Goal: Transaction & Acquisition: Subscribe to service/newsletter

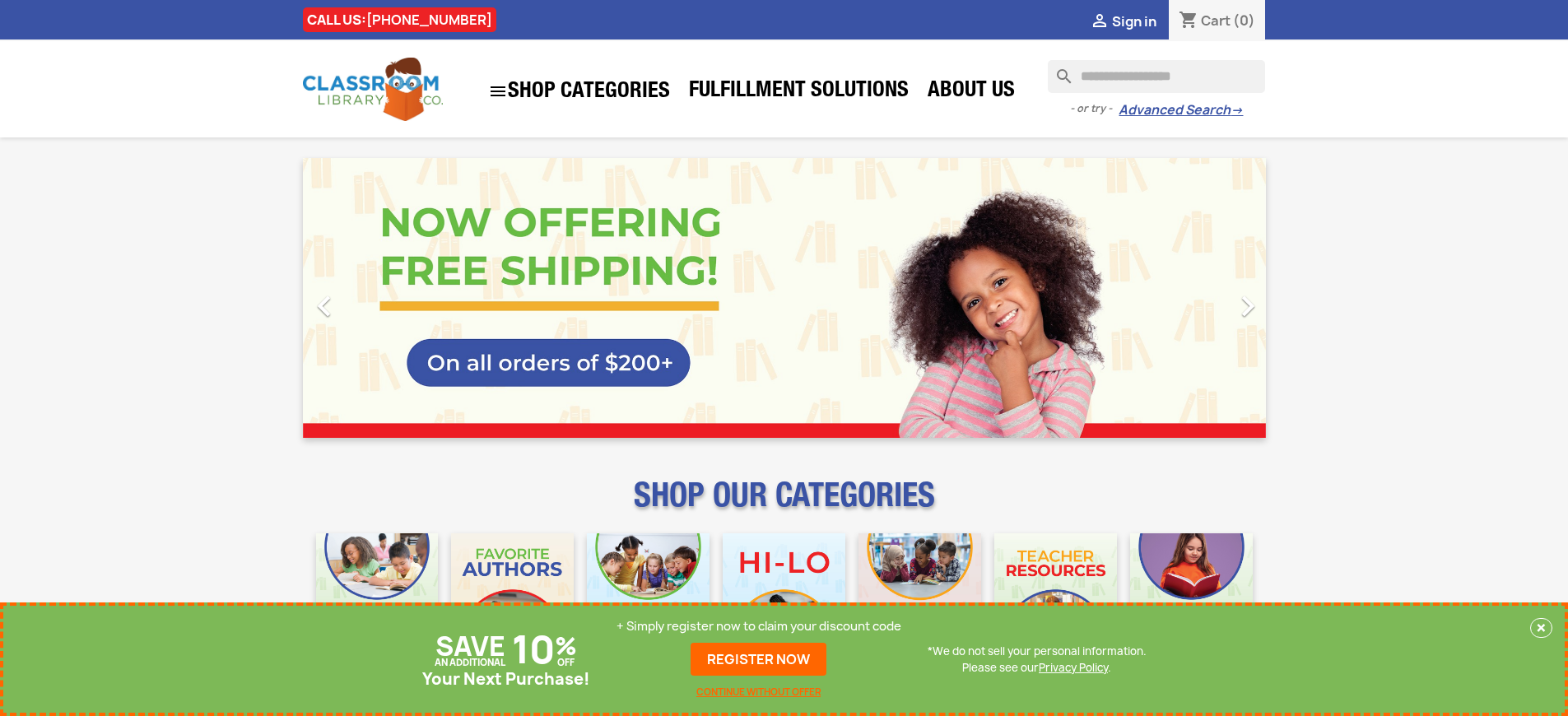
click at [759, 626] on p "+ Simply register now to claim your discount code" at bounding box center [759, 626] width 285 height 17
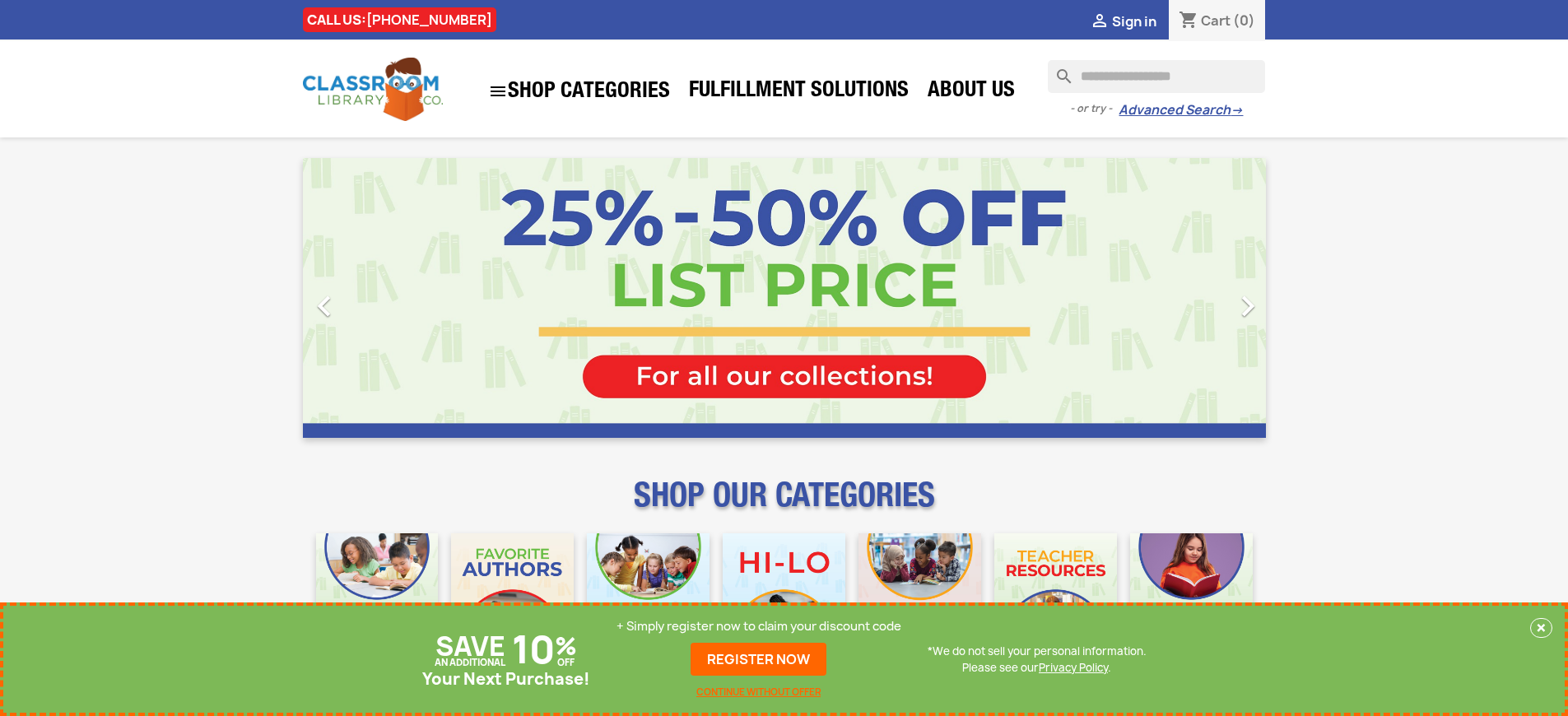
click at [759, 626] on p "+ Simply register now to claim your discount code" at bounding box center [759, 626] width 285 height 17
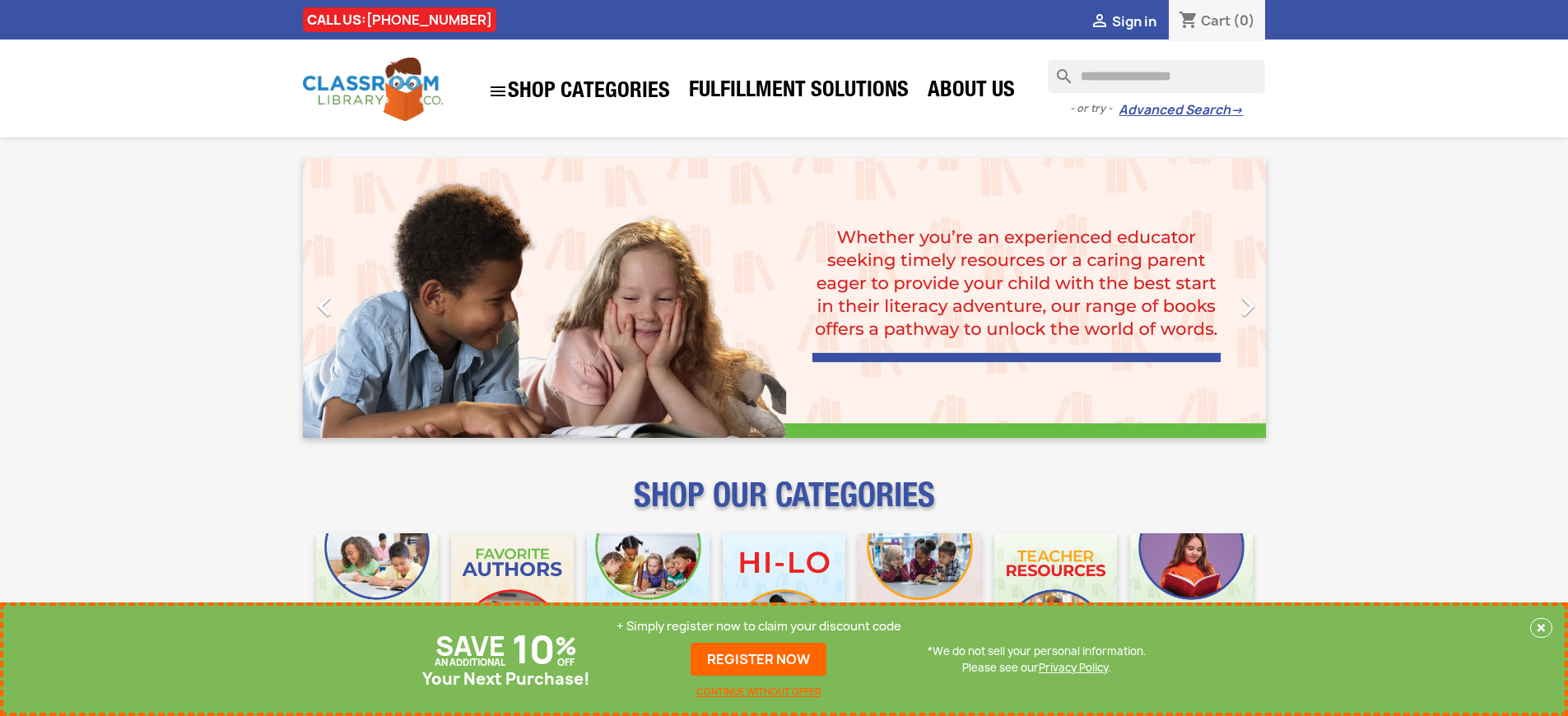
click at [759, 626] on p "+ Simply register now to claim your discount code" at bounding box center [759, 626] width 285 height 17
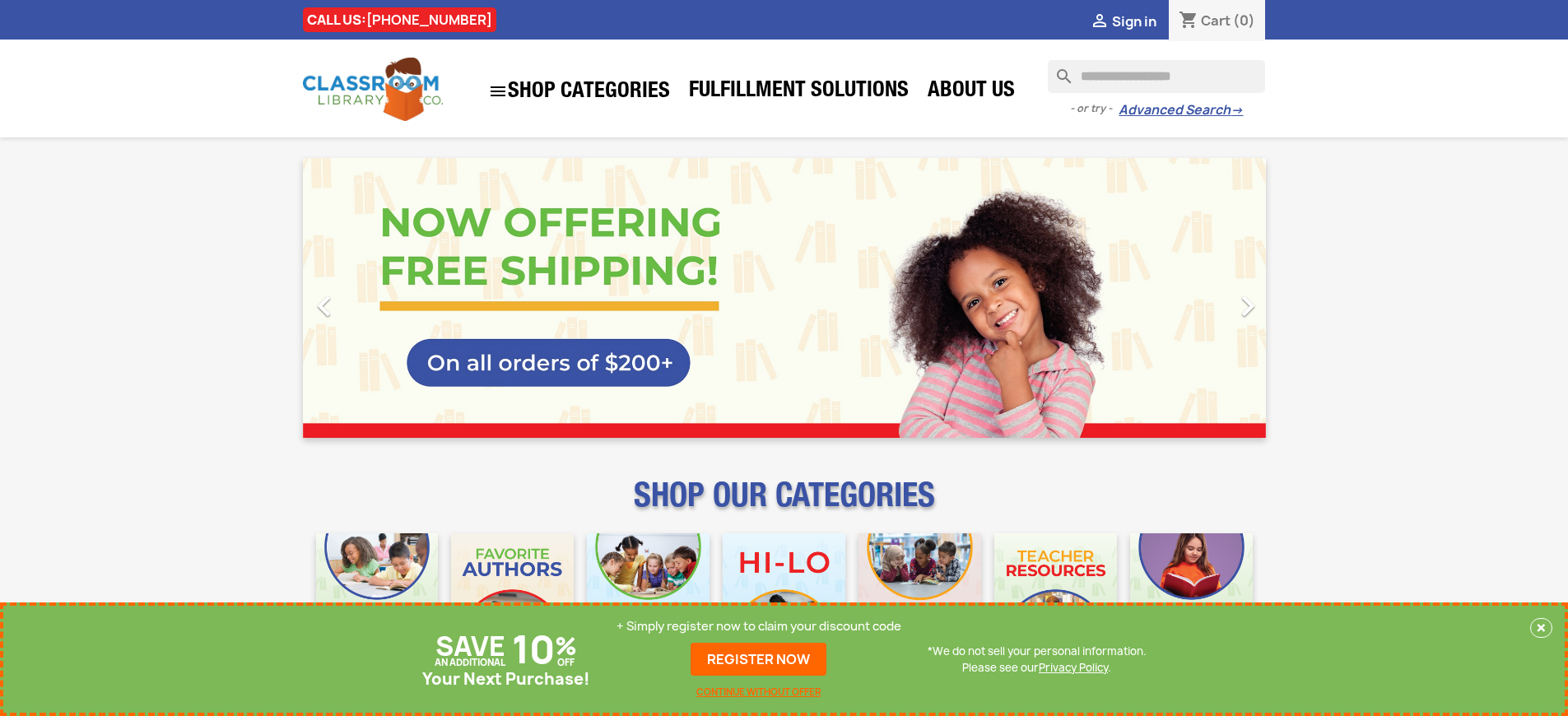
click at [759, 626] on p "+ Simply register now to claim your discount code" at bounding box center [759, 626] width 285 height 17
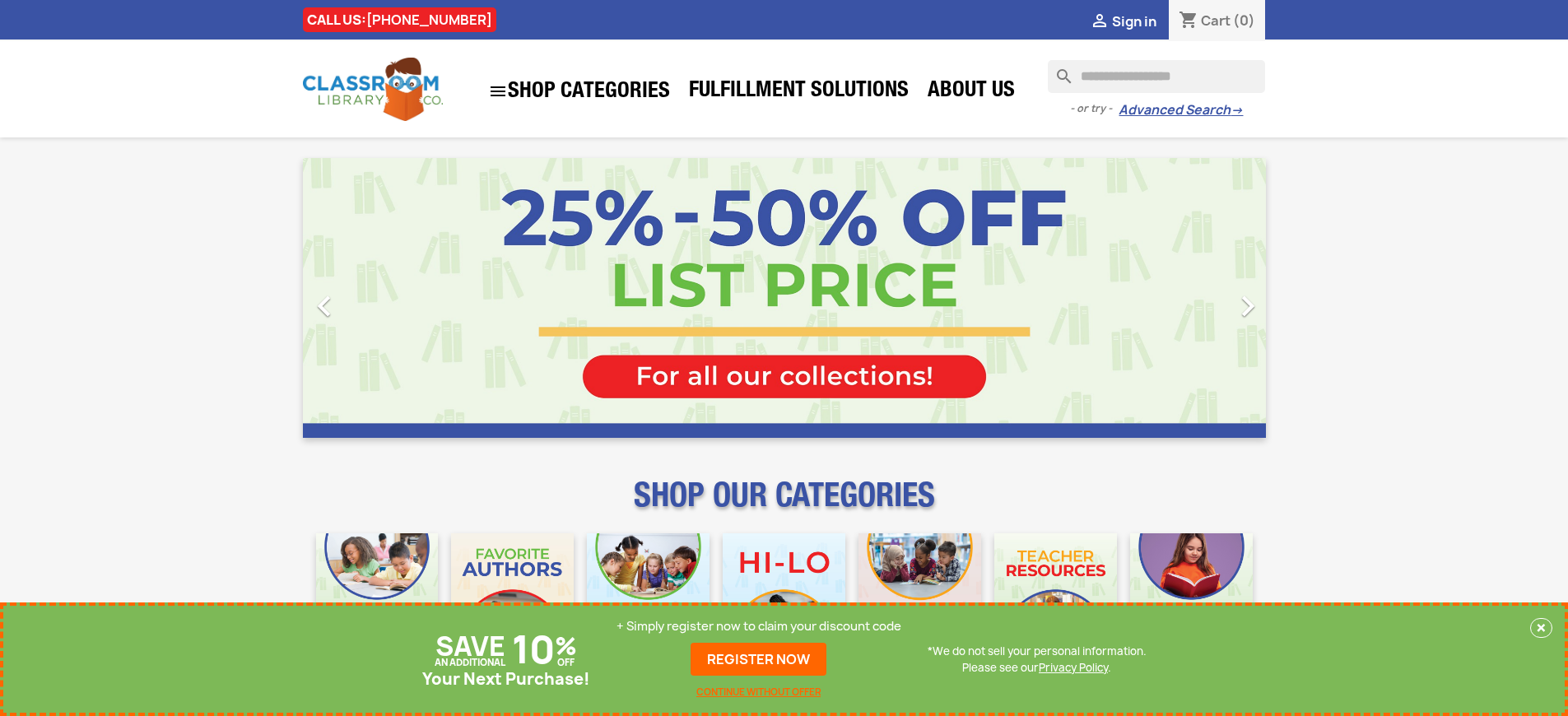
click at [759, 626] on p "+ Simply register now to claim your discount code" at bounding box center [759, 626] width 285 height 17
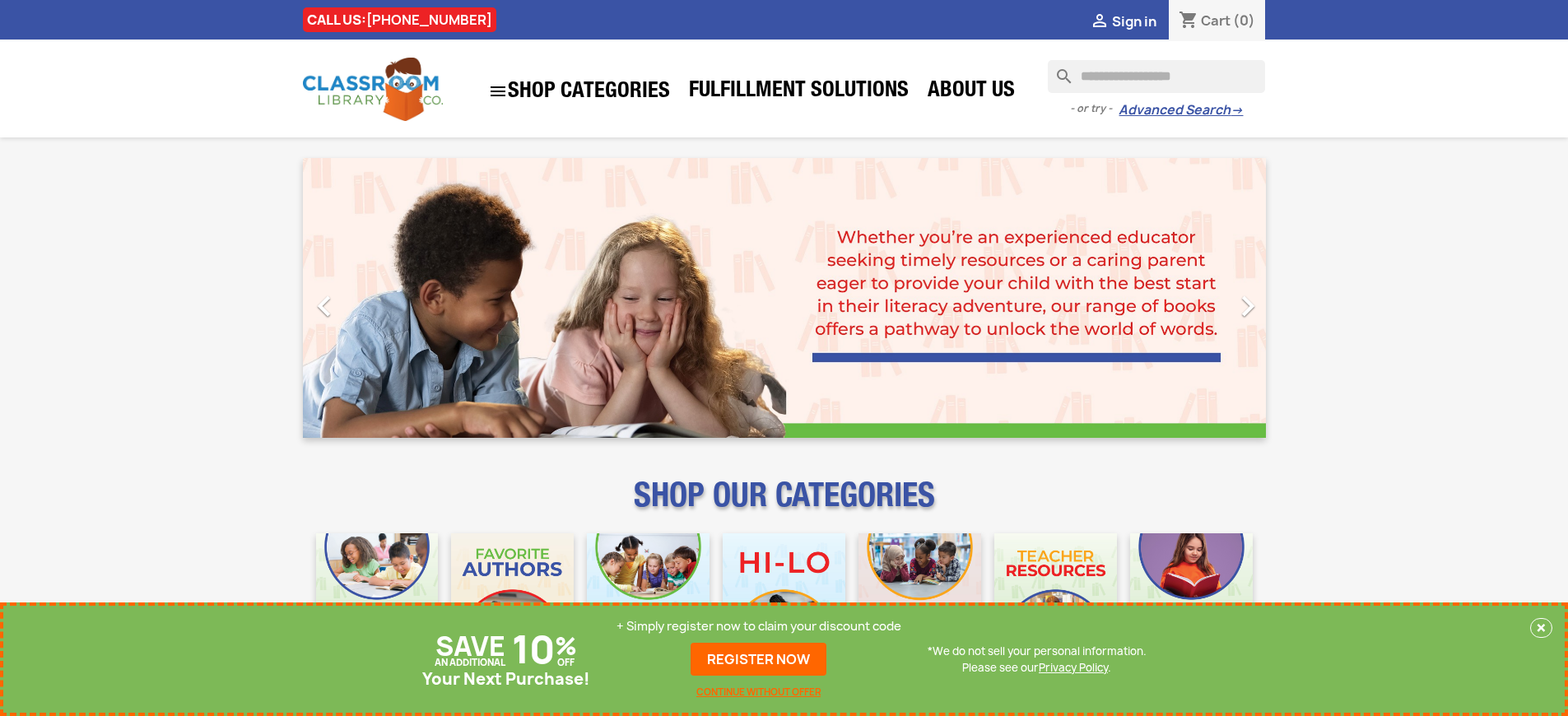
click at [759, 626] on p "+ Simply register now to claim your discount code" at bounding box center [759, 626] width 285 height 17
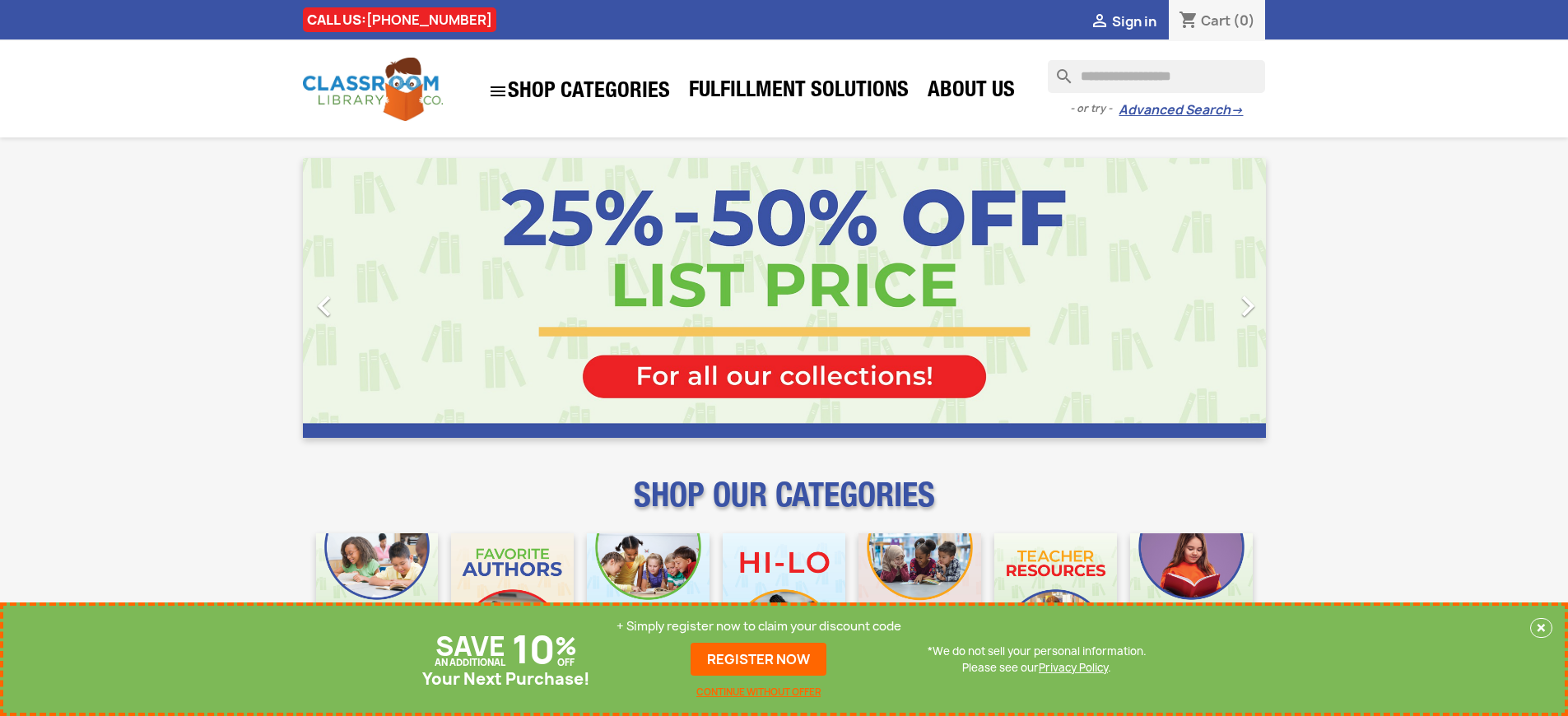
click at [759, 626] on p "+ Simply register now to claim your discount code" at bounding box center [759, 626] width 285 height 17
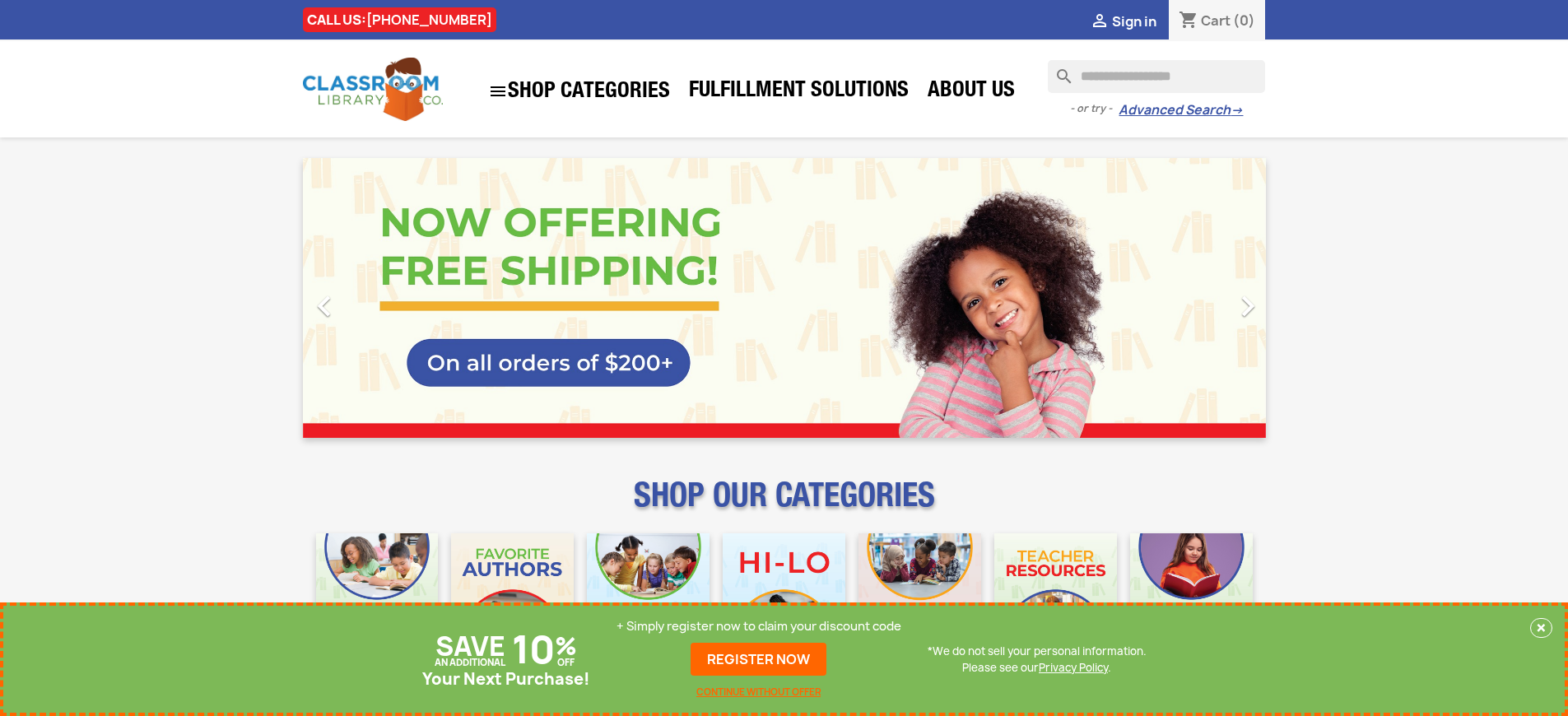
click at [759, 626] on p "+ Simply register now to claim your discount code" at bounding box center [759, 626] width 285 height 17
